Goal: Transaction & Acquisition: Download file/media

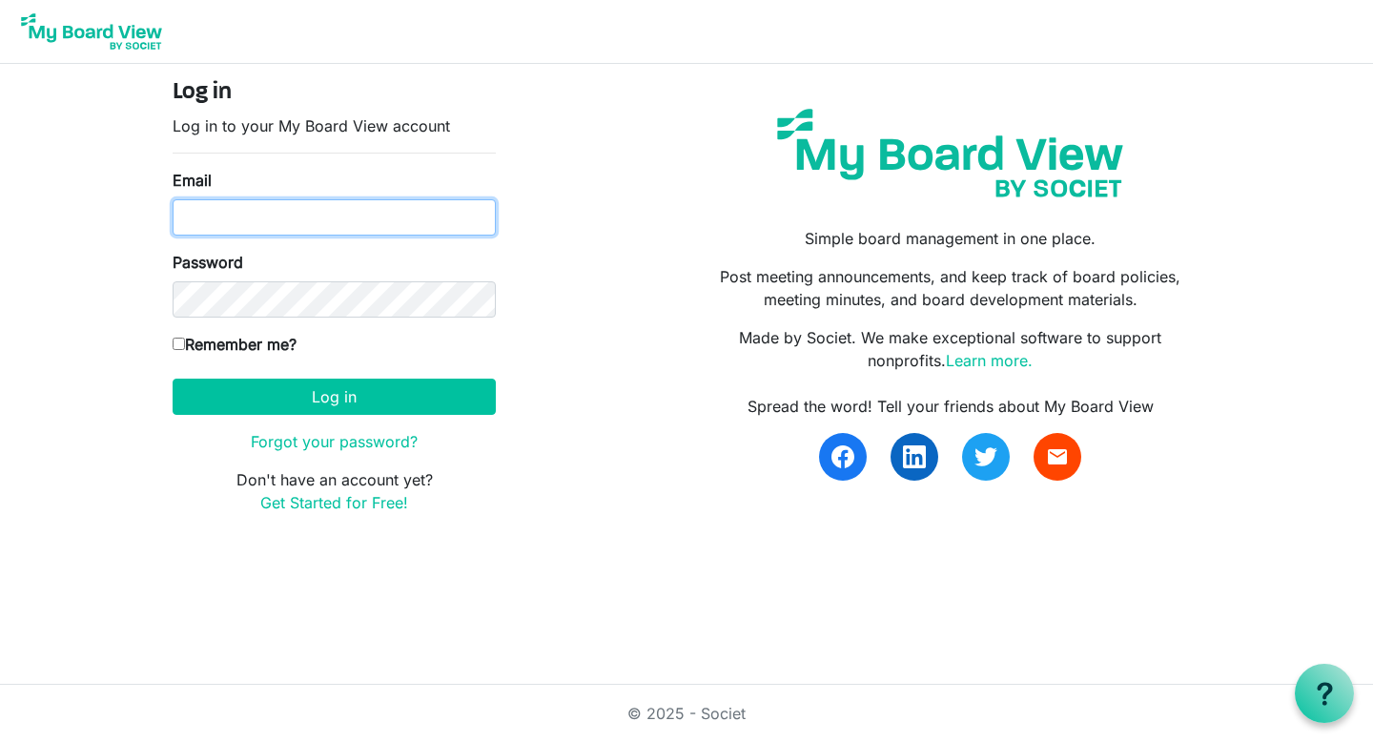
click at [380, 227] on input "Email" at bounding box center [334, 217] width 323 height 36
type input "[EMAIL_ADDRESS][DOMAIN_NAME]"
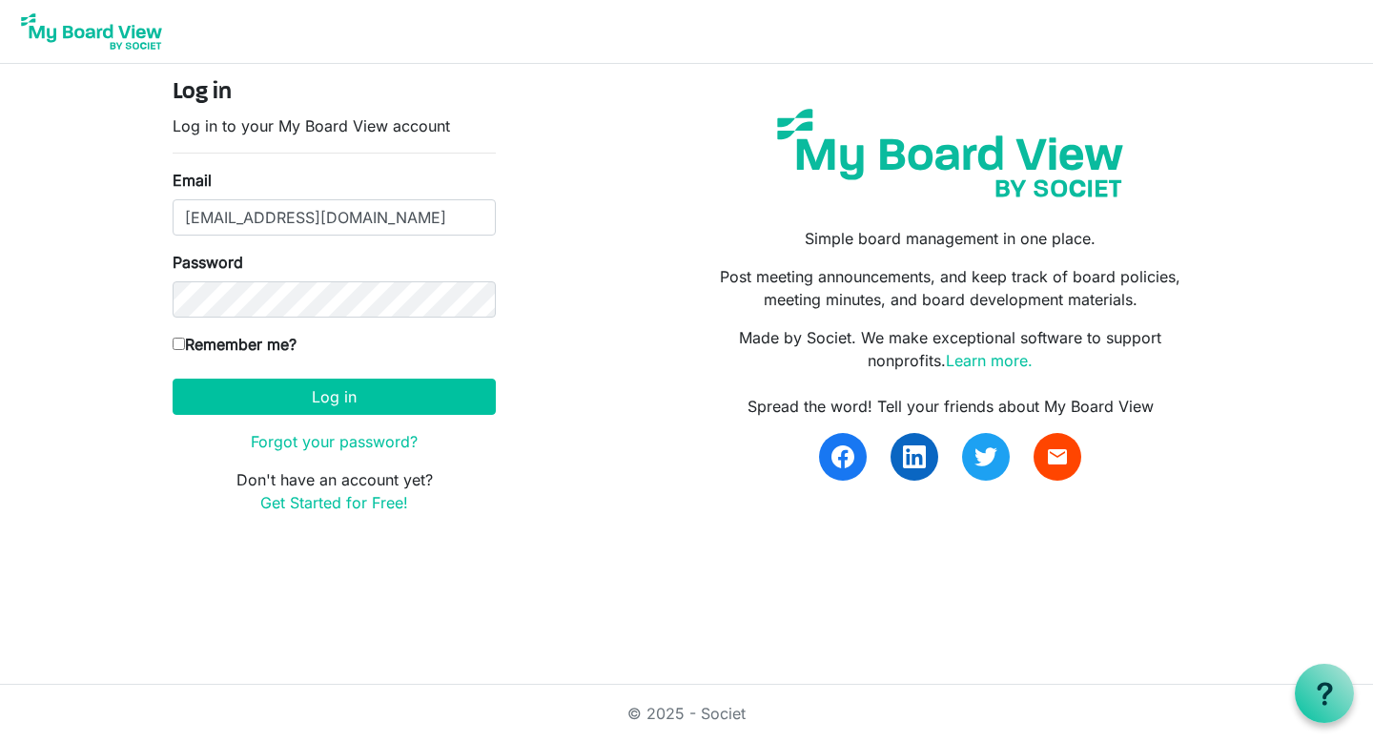
click at [178, 347] on input "Remember me?" at bounding box center [179, 344] width 12 height 12
checkbox input "true"
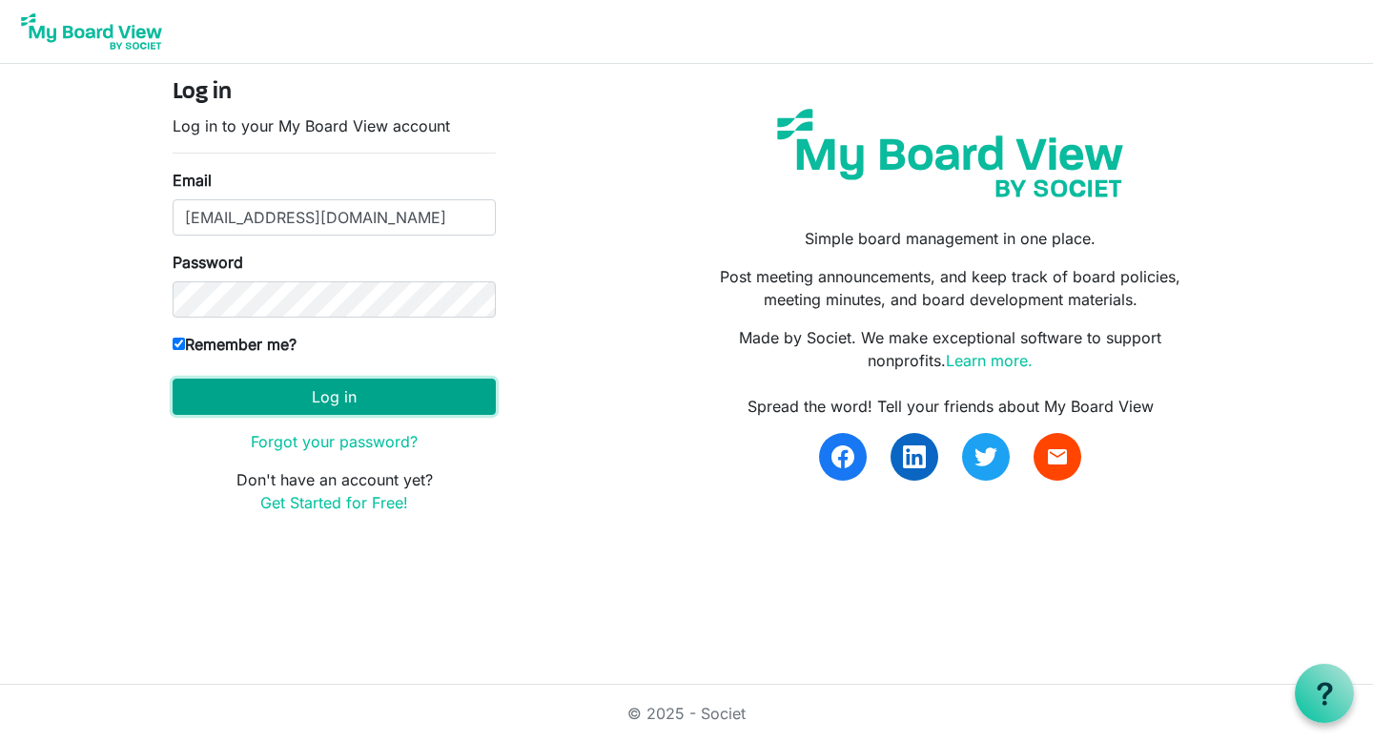
click at [224, 390] on button "Log in" at bounding box center [334, 397] width 323 height 36
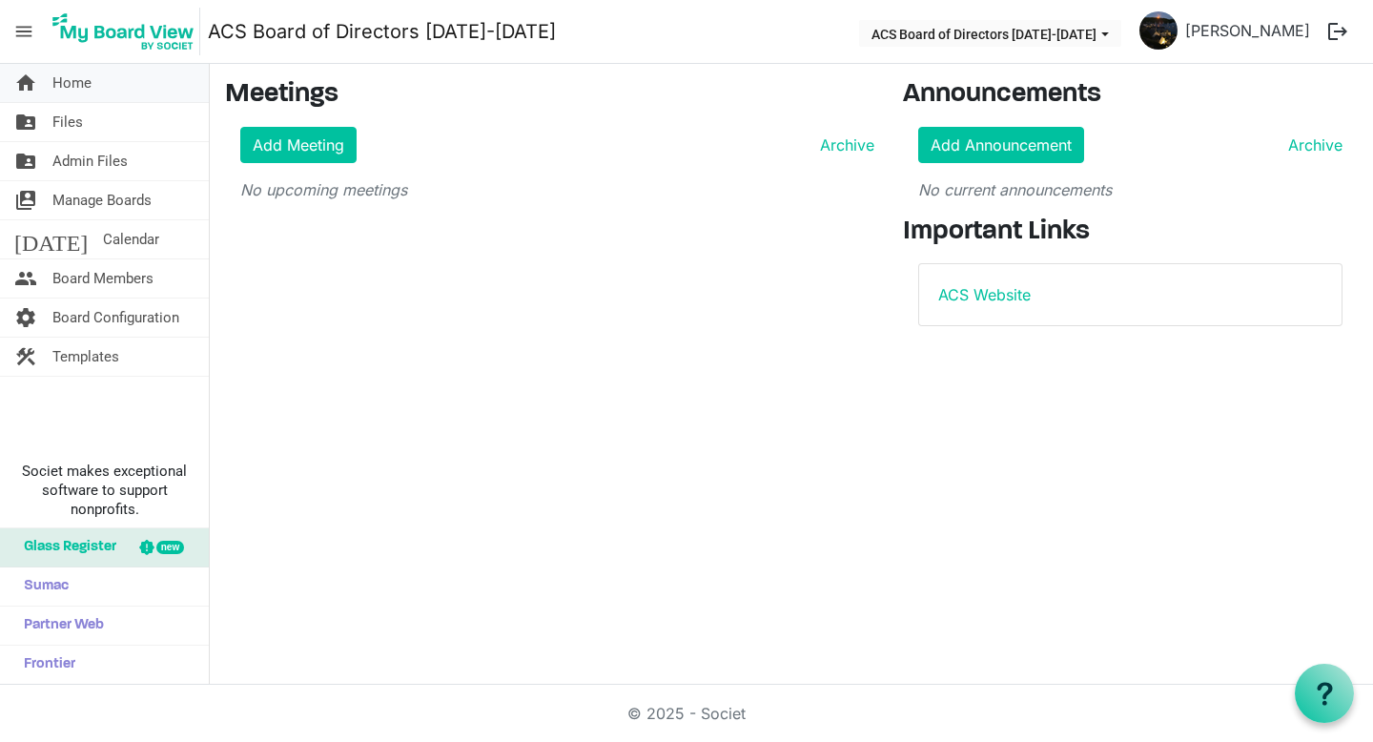
click at [75, 94] on span "Home" at bounding box center [71, 83] width 39 height 38
click at [72, 125] on span "Files" at bounding box center [67, 122] width 31 height 38
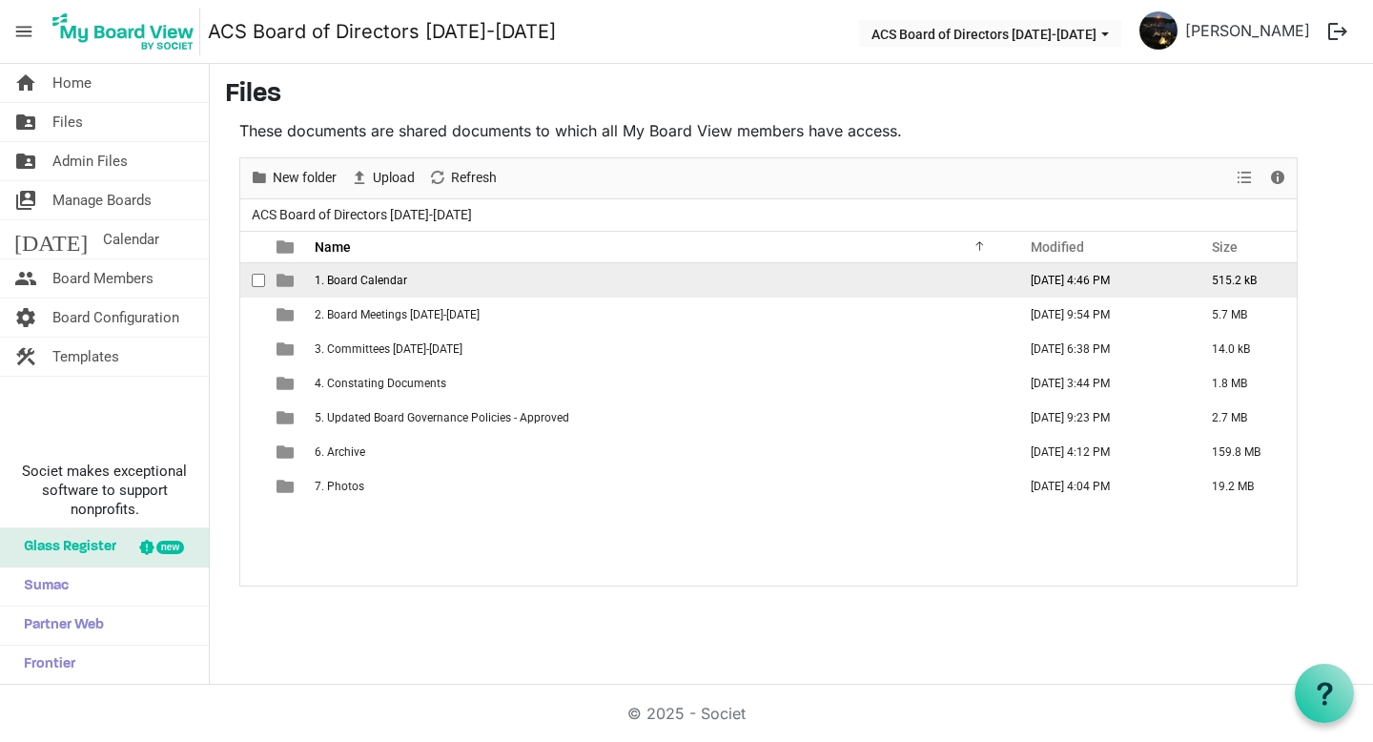
click at [371, 281] on span "1. Board Calendar" at bounding box center [361, 280] width 92 height 13
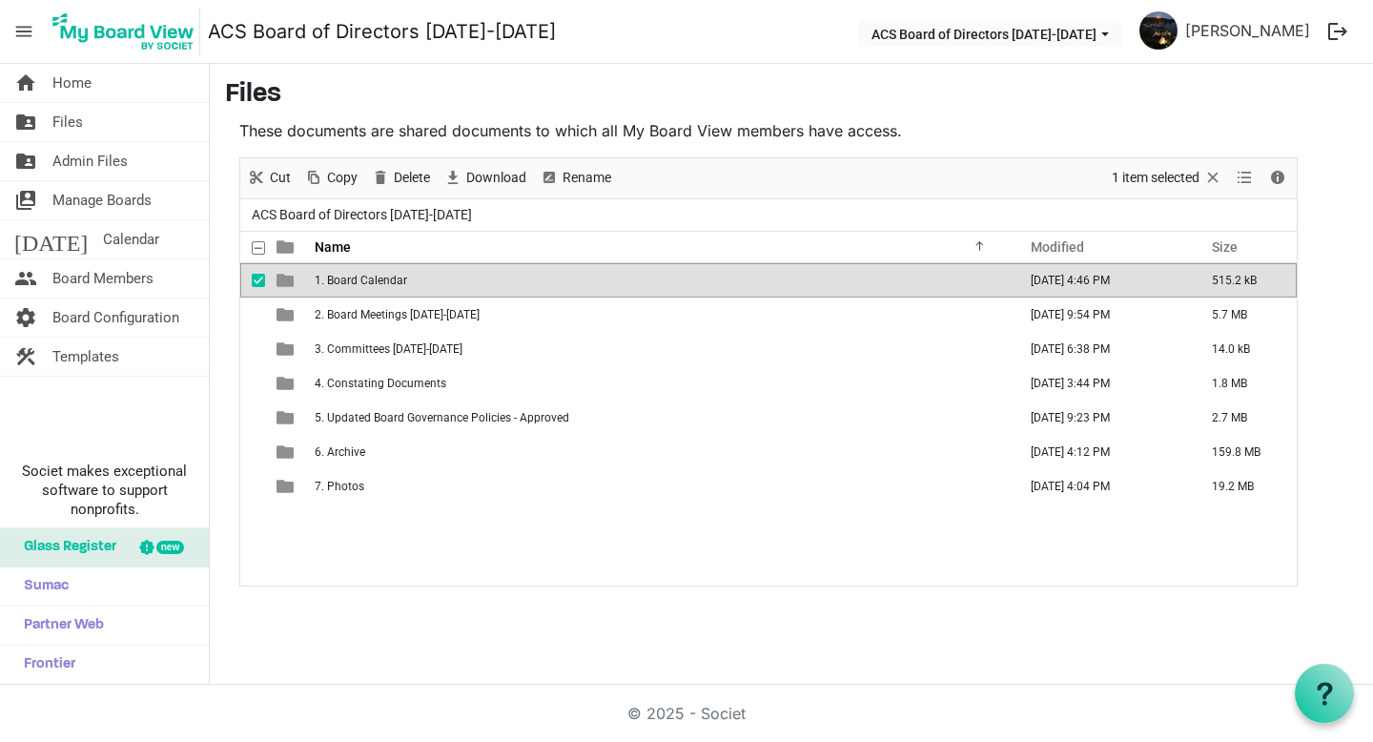
click at [371, 281] on span "1. Board Calendar" at bounding box center [361, 280] width 92 height 13
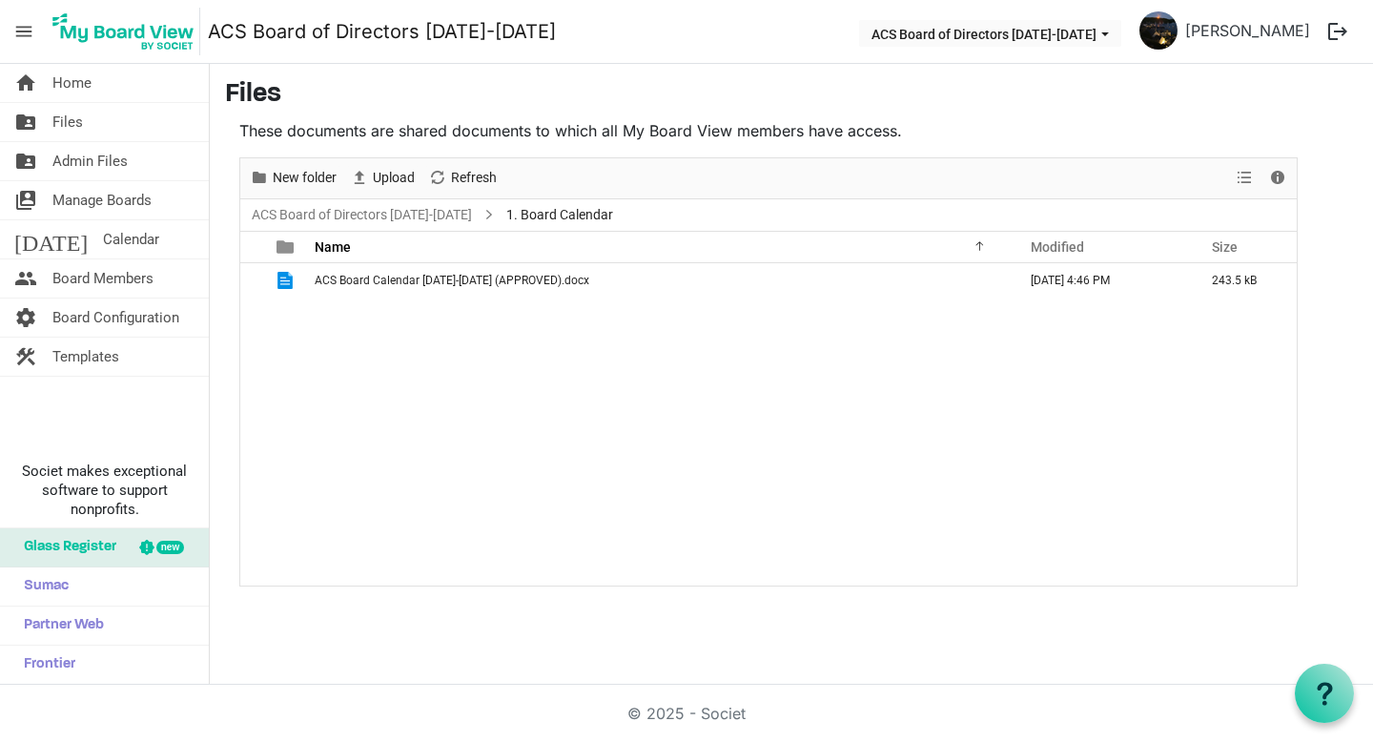
click at [371, 281] on span "ACS Board Calendar 2023-2024 (APPROVED).docx" at bounding box center [452, 280] width 275 height 13
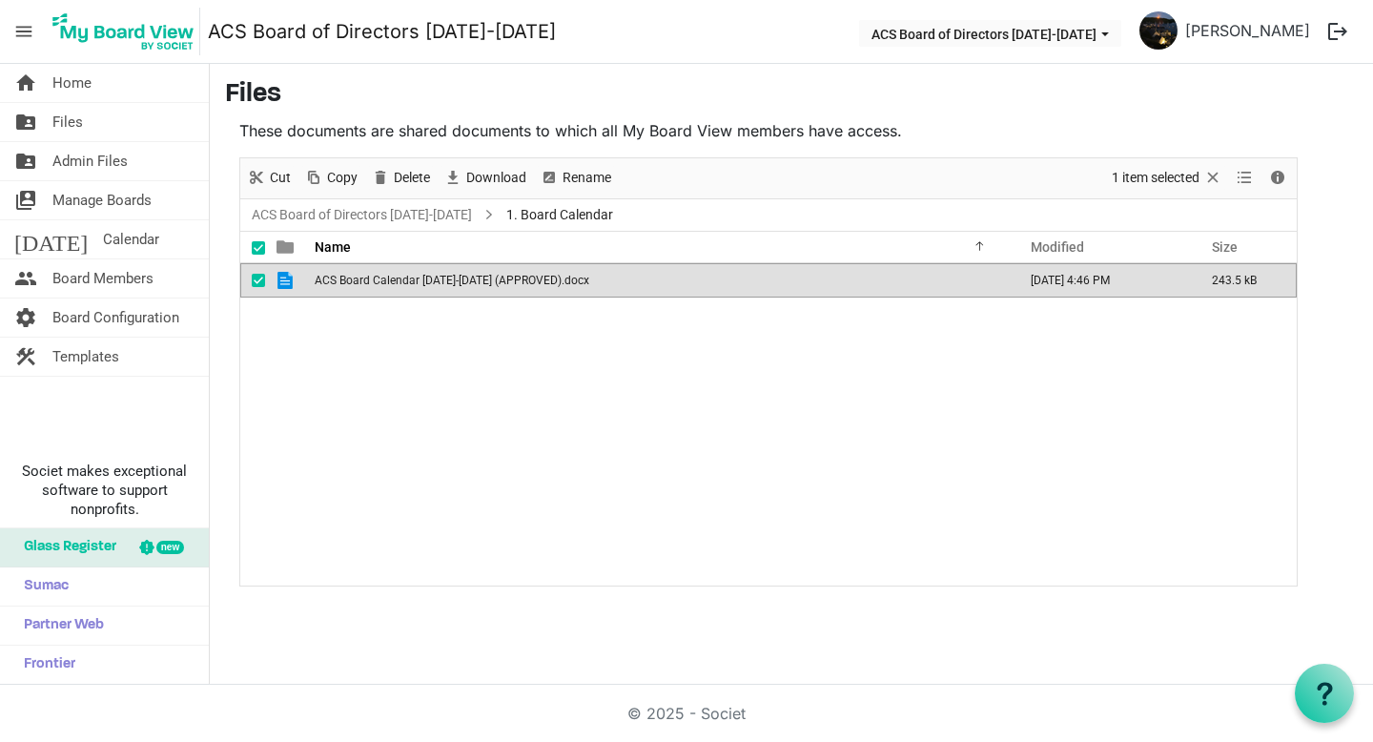
click at [371, 281] on span "ACS Board Calendar 2023-2024 (APPROVED).docx" at bounding box center [452, 280] width 275 height 13
